Goal: Browse casually

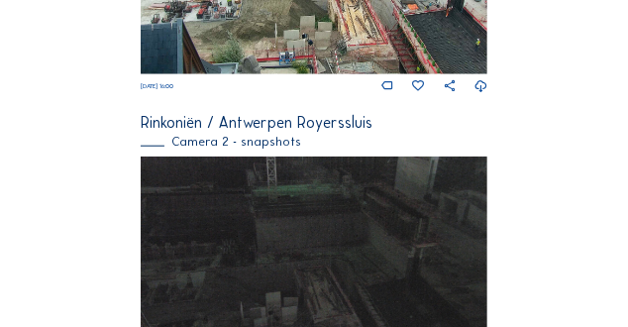
scroll to position [503, 0]
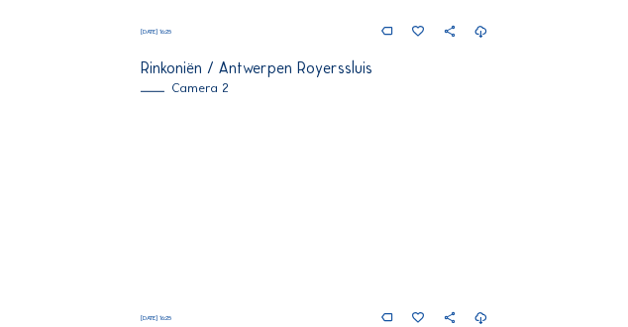
scroll to position [421, 0]
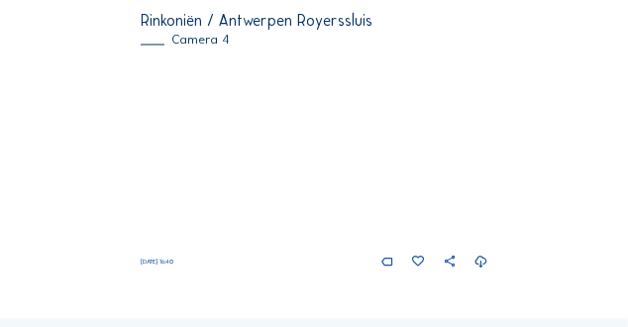
scroll to position [1320, 0]
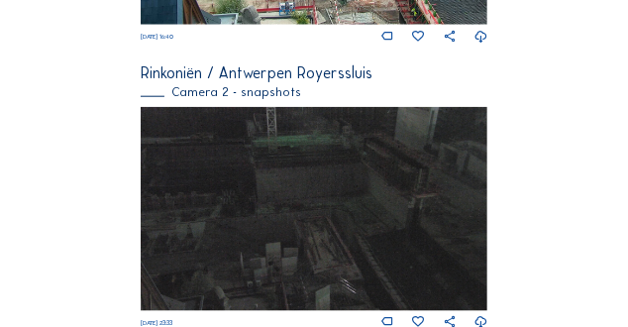
scroll to position [602, 0]
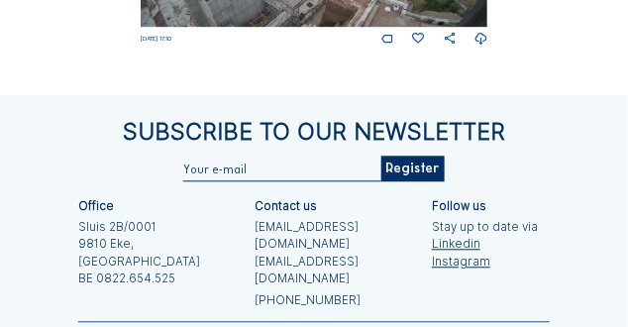
scroll to position [1576, 0]
